Goal: Obtain resource: Download file/media

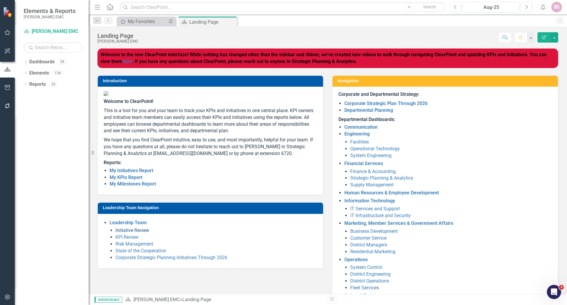
click at [141, 233] on link "Initiative Review" at bounding box center [133, 230] width 34 height 6
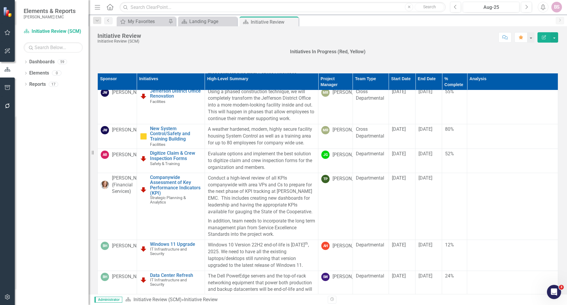
click at [177, 66] on div "Sponsor Initiatives High-Level Summary Project Manager Team Type Start Date End…" at bounding box center [328, 191] width 470 height 251
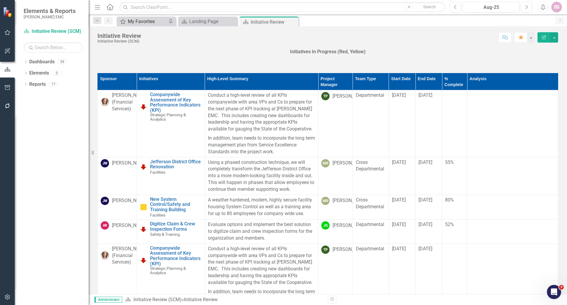
click at [147, 22] on div "My Favorites" at bounding box center [147, 21] width 39 height 7
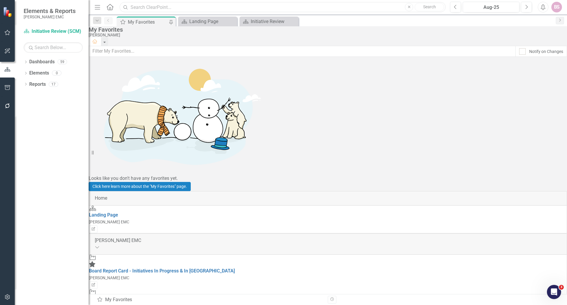
click at [145, 7] on input "text" at bounding box center [283, 7] width 326 height 10
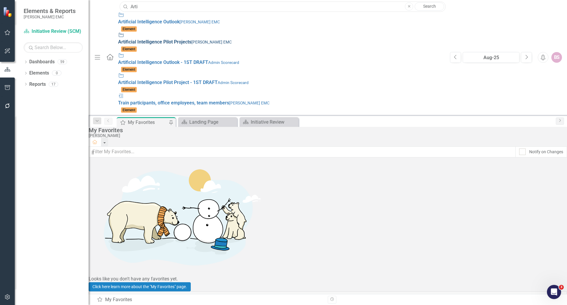
type input "Arti"
click at [122, 32] on link "Initiative Arti ficial Intelligence Pilot Projects [PERSON_NAME] EMC Element" at bounding box center [281, 42] width 326 height 20
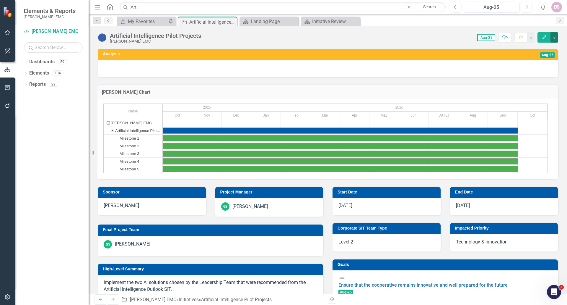
click at [552, 37] on button "button" at bounding box center [555, 37] width 8 height 10
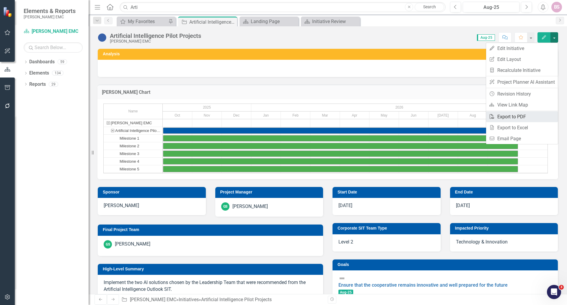
click at [523, 116] on link "PDF Export to PDF" at bounding box center [522, 116] width 72 height 11
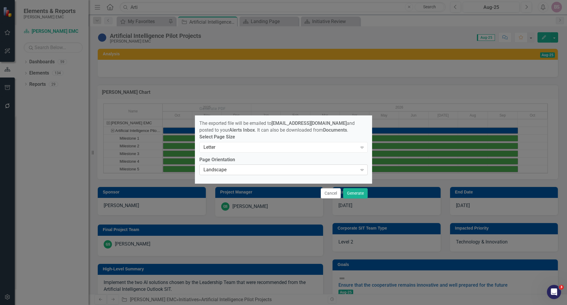
click at [353, 172] on div "Landscape" at bounding box center [281, 169] width 154 height 7
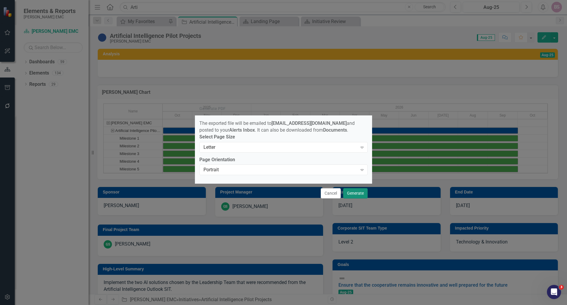
click at [355, 197] on button "Generate" at bounding box center [355, 193] width 25 height 10
